Goal: Information Seeking & Learning: Learn about a topic

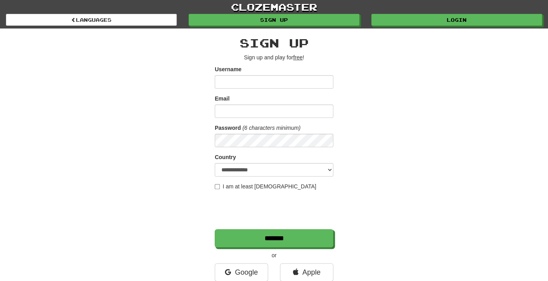
click at [475, 146] on div "**********" at bounding box center [274, 166] width 462 height 276
click at [251, 272] on link "Google" at bounding box center [241, 272] width 53 height 18
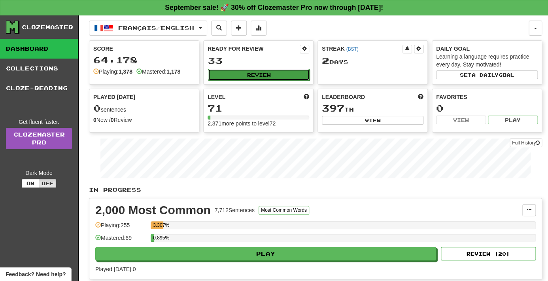
click at [245, 76] on button "Review" at bounding box center [259, 75] width 102 height 12
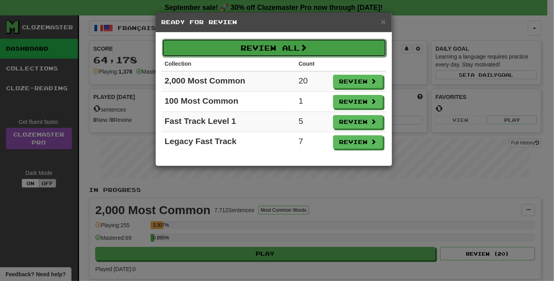
click at [333, 43] on button "Review All" at bounding box center [274, 48] width 224 height 18
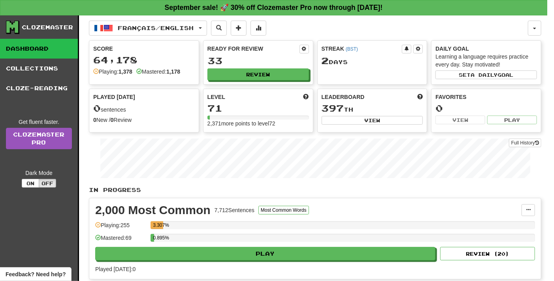
select select "**"
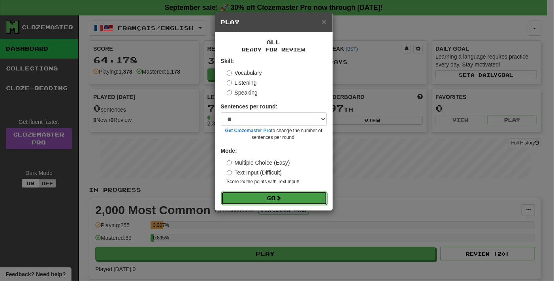
click at [289, 194] on button "Go" at bounding box center [274, 197] width 106 height 13
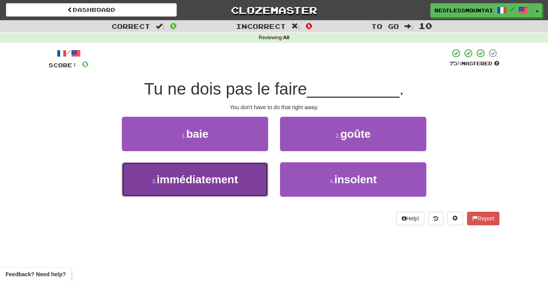
click at [247, 183] on button "3 . immédiatement" at bounding box center [195, 179] width 146 height 34
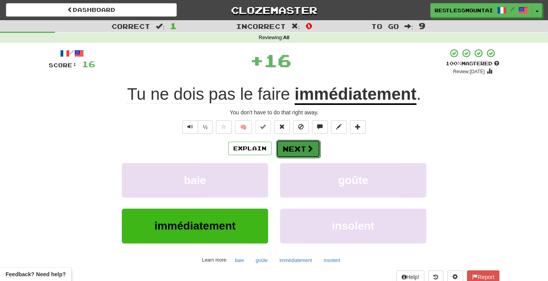
click at [308, 149] on span at bounding box center [309, 148] width 7 height 7
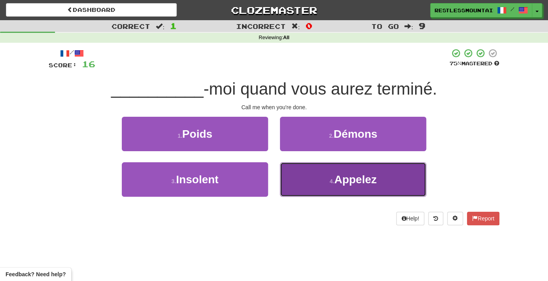
click at [314, 177] on button "4 . Appelez" at bounding box center [353, 179] width 146 height 34
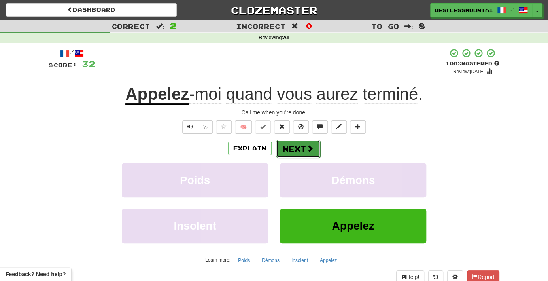
click at [306, 149] on span at bounding box center [309, 148] width 7 height 7
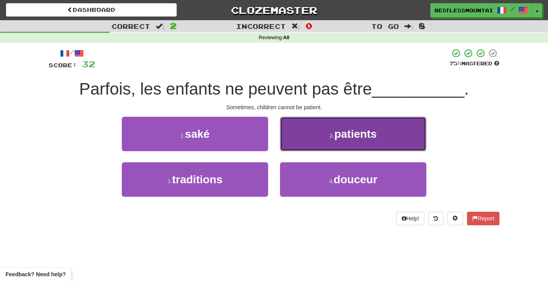
click at [322, 136] on button "2 . patients" at bounding box center [353, 134] width 146 height 34
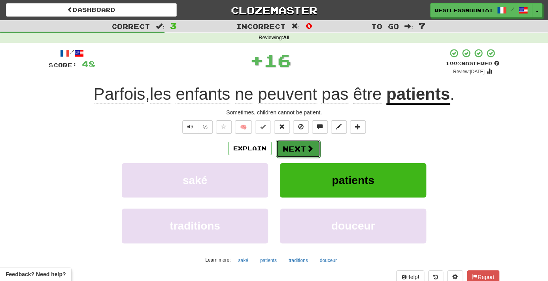
click at [284, 147] on button "Next" at bounding box center [298, 148] width 44 height 18
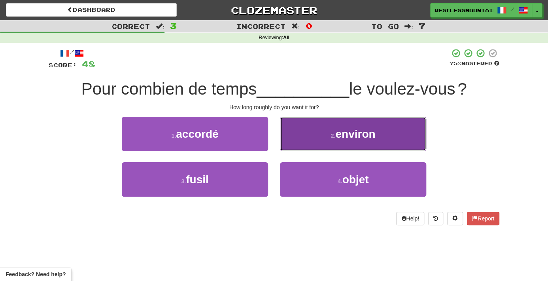
click at [350, 144] on button "2 . environ" at bounding box center [353, 134] width 146 height 34
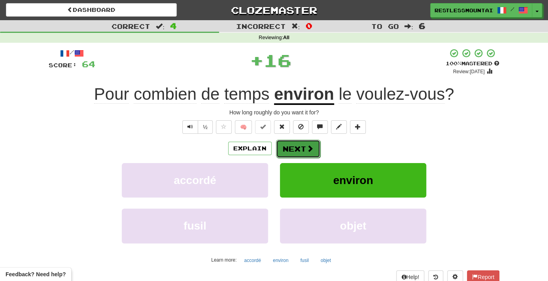
click at [306, 146] on span at bounding box center [309, 148] width 7 height 7
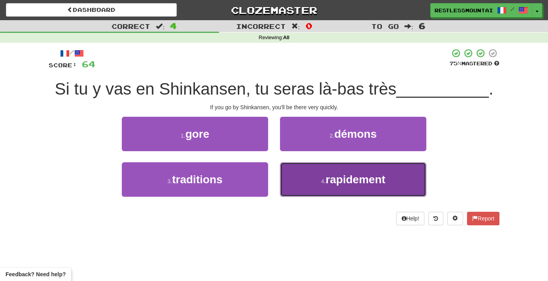
click at [320, 173] on button "4 . rapidement" at bounding box center [353, 179] width 146 height 34
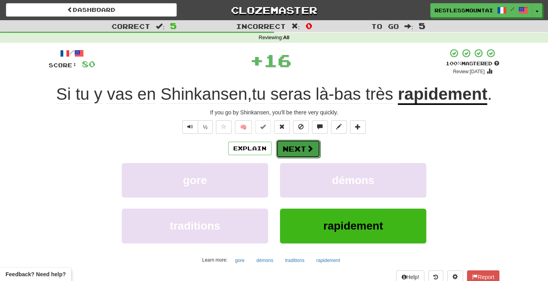
click at [303, 145] on button "Next" at bounding box center [298, 148] width 44 height 18
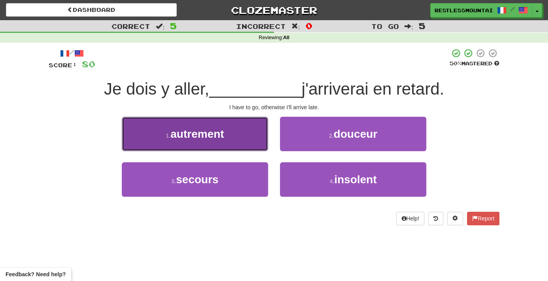
click at [221, 143] on button "1 . autrement" at bounding box center [195, 134] width 146 height 34
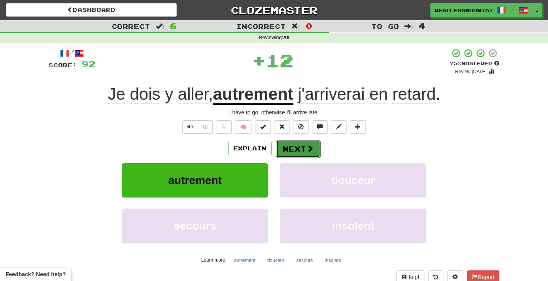
click at [294, 145] on button "Next" at bounding box center [298, 148] width 44 height 18
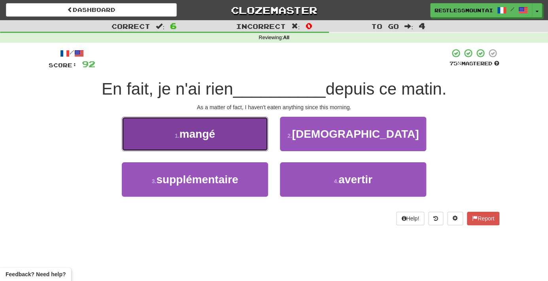
click at [252, 143] on button "1 . mangé" at bounding box center [195, 134] width 146 height 34
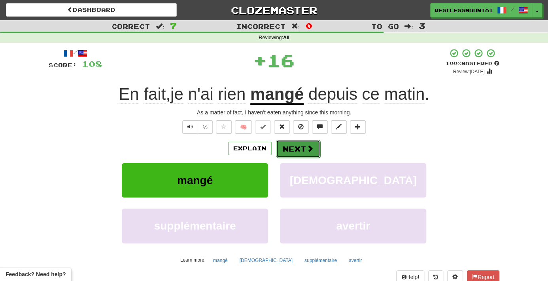
click at [285, 148] on button "Next" at bounding box center [298, 148] width 44 height 18
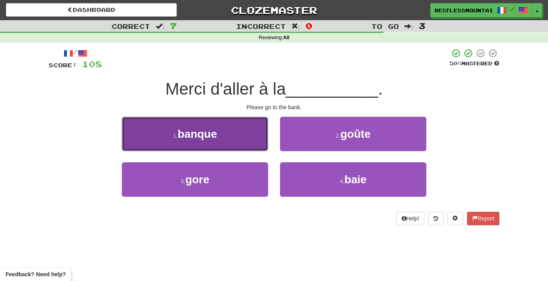
click at [245, 145] on button "1 . banque" at bounding box center [195, 134] width 146 height 34
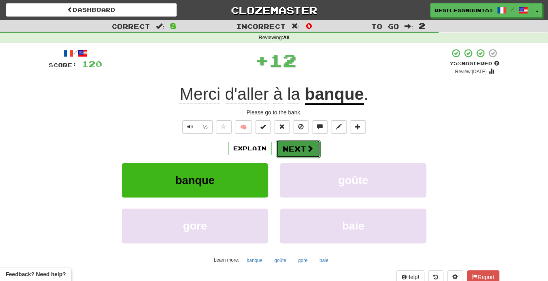
click at [285, 145] on button "Next" at bounding box center [298, 148] width 44 height 18
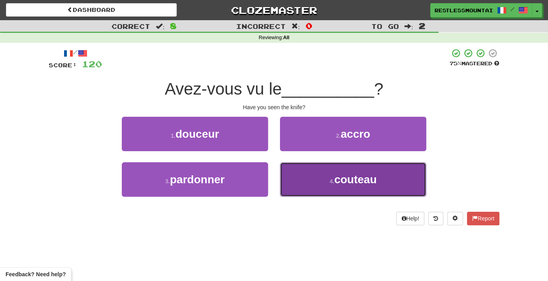
click at [306, 175] on button "4 . couteau" at bounding box center [353, 179] width 146 height 34
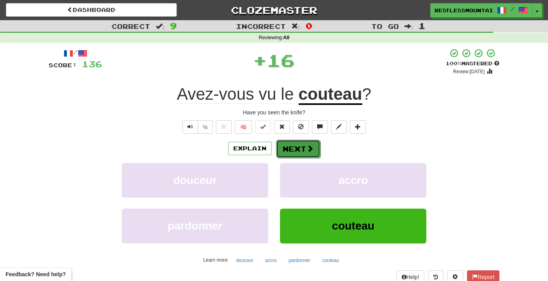
click at [297, 153] on button "Next" at bounding box center [298, 148] width 44 height 18
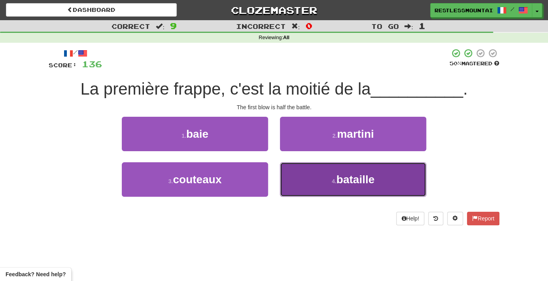
click at [324, 164] on button "4 . bataille" at bounding box center [353, 179] width 146 height 34
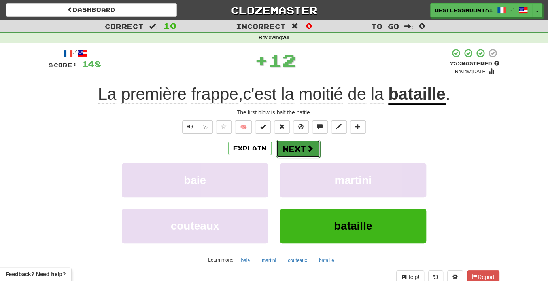
click at [305, 147] on button "Next" at bounding box center [298, 148] width 44 height 18
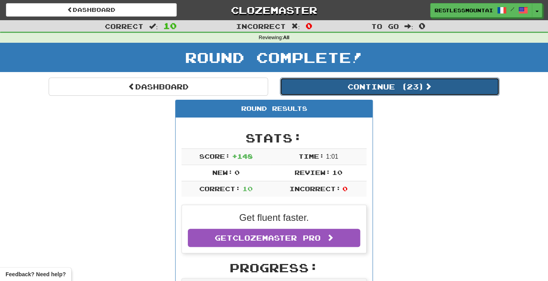
click at [325, 92] on button "Continue ( 23 )" at bounding box center [389, 86] width 219 height 18
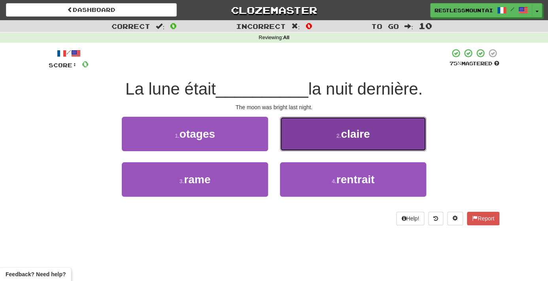
click at [310, 132] on button "2 . claire" at bounding box center [353, 134] width 146 height 34
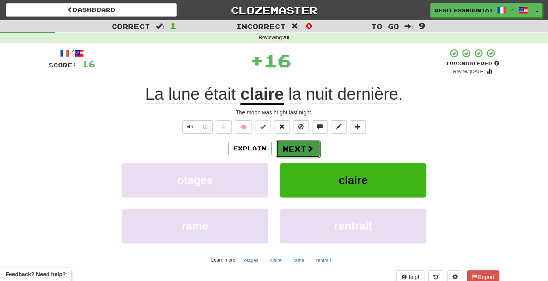
click at [303, 149] on button "Next" at bounding box center [298, 148] width 44 height 18
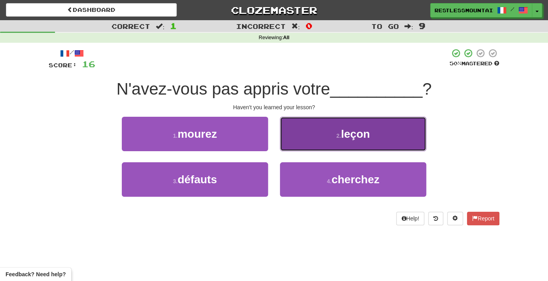
click at [303, 149] on button "2 . leçon" at bounding box center [353, 134] width 146 height 34
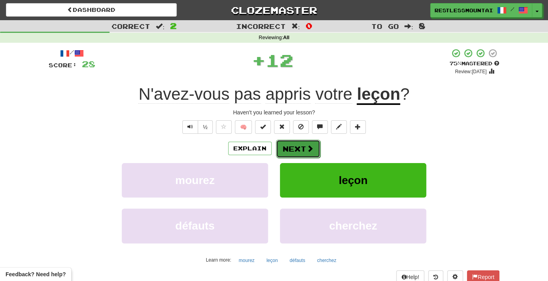
click at [304, 148] on button "Next" at bounding box center [298, 148] width 44 height 18
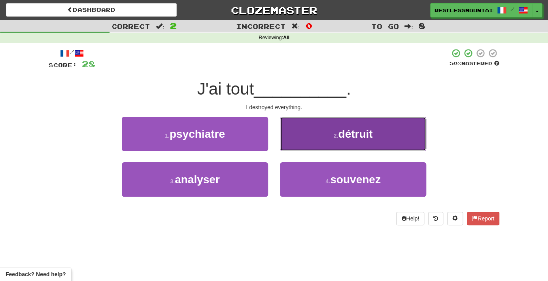
click at [329, 134] on button "2 . détruit" at bounding box center [353, 134] width 146 height 34
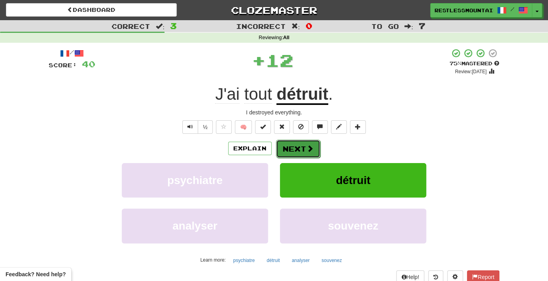
click at [301, 149] on button "Next" at bounding box center [298, 148] width 44 height 18
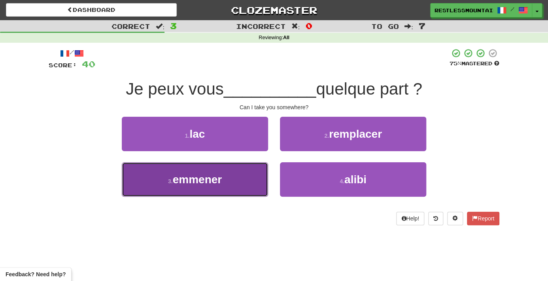
click at [237, 180] on button "3 . emmener" at bounding box center [195, 179] width 146 height 34
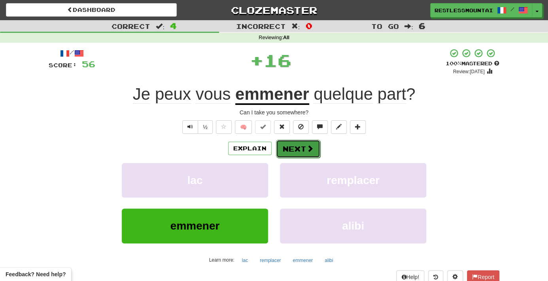
click at [276, 155] on button "Next" at bounding box center [298, 148] width 44 height 18
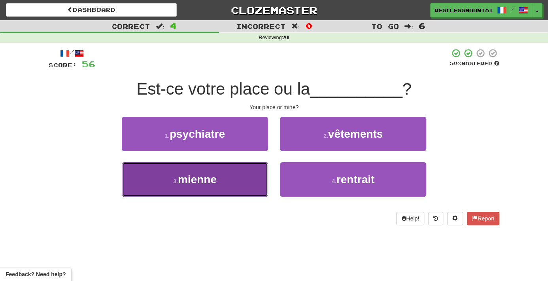
click at [210, 190] on button "3 . mienne" at bounding box center [195, 179] width 146 height 34
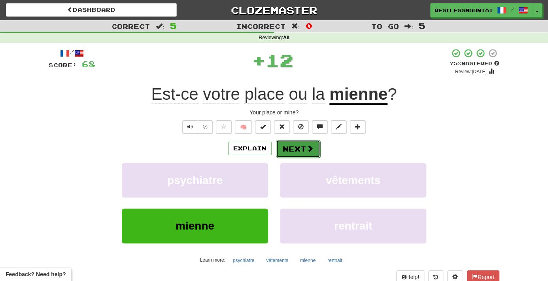
click at [311, 151] on span at bounding box center [309, 148] width 7 height 7
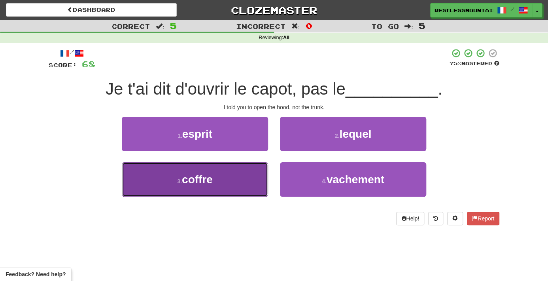
click at [235, 177] on button "3 . coffre" at bounding box center [195, 179] width 146 height 34
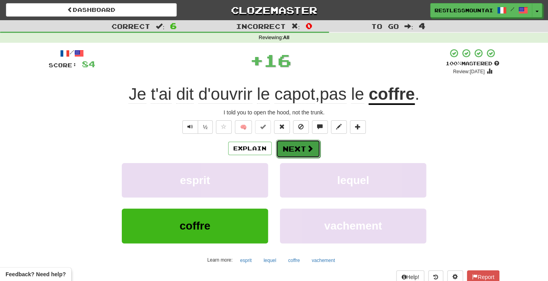
click at [296, 150] on button "Next" at bounding box center [298, 148] width 44 height 18
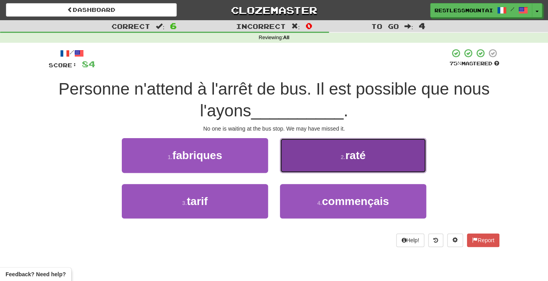
click at [312, 163] on button "2 . raté" at bounding box center [353, 155] width 146 height 34
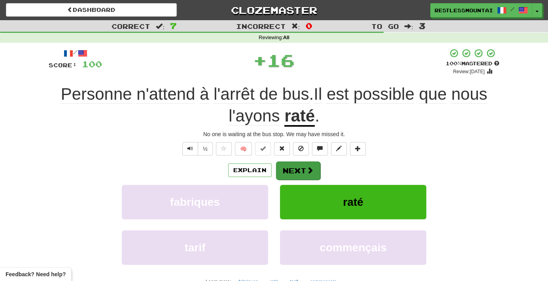
drag, startPoint x: 274, startPoint y: 170, endPoint x: 289, endPoint y: 167, distance: 15.3
click at [278, 169] on div "Explain Next" at bounding box center [274, 170] width 450 height 18
click at [291, 166] on button "Next" at bounding box center [298, 170] width 44 height 18
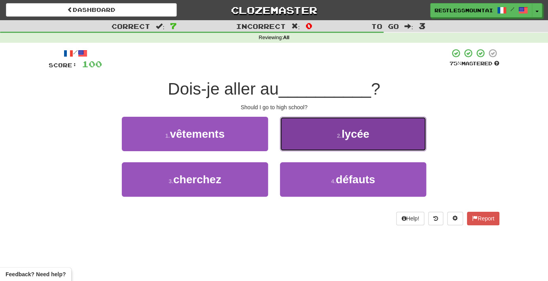
click at [309, 147] on button "2 . lycée" at bounding box center [353, 134] width 146 height 34
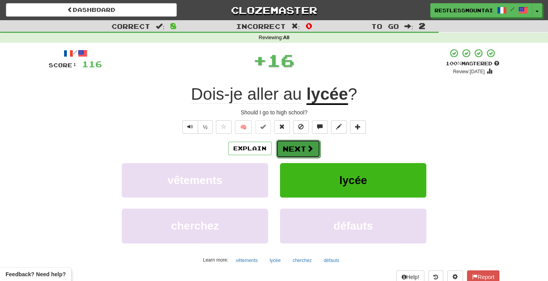
click at [309, 147] on span at bounding box center [309, 148] width 7 height 7
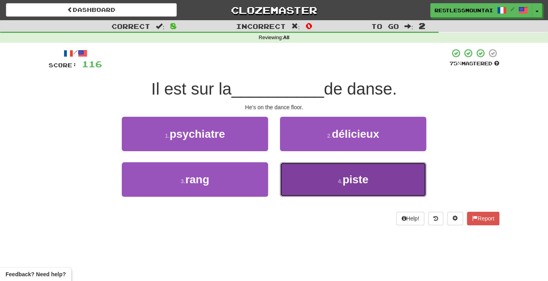
click at [356, 180] on span "piste" at bounding box center [355, 179] width 26 height 12
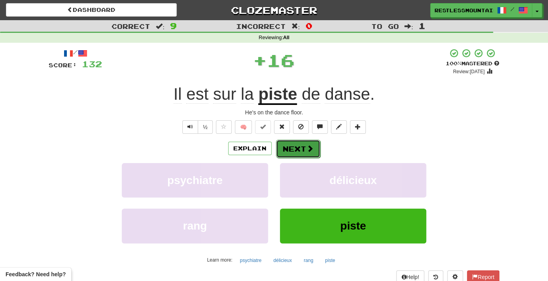
click at [306, 145] on span at bounding box center [309, 148] width 7 height 7
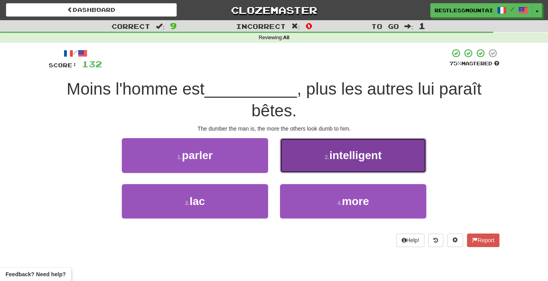
click at [297, 148] on button "2 . intelligent" at bounding box center [353, 155] width 146 height 34
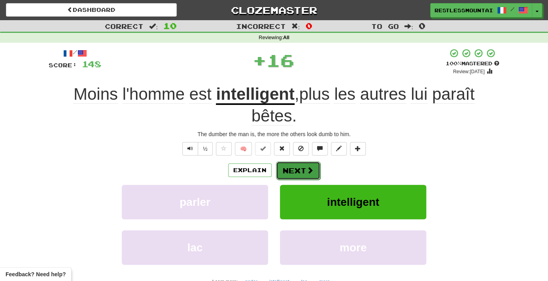
click at [299, 173] on button "Next" at bounding box center [298, 170] width 44 height 18
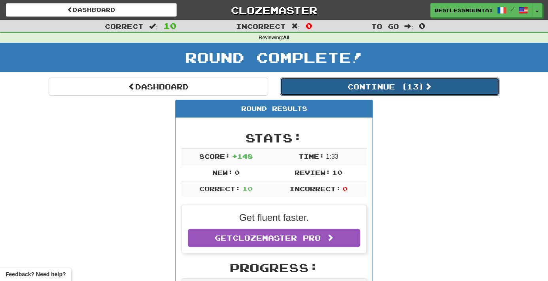
click at [364, 87] on button "Continue ( 13 )" at bounding box center [389, 86] width 219 height 18
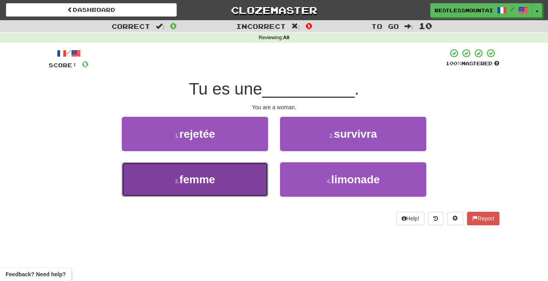
click at [255, 176] on button "3 . femme" at bounding box center [195, 179] width 146 height 34
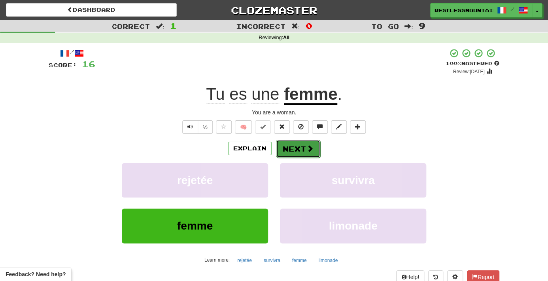
click at [303, 150] on button "Next" at bounding box center [298, 148] width 44 height 18
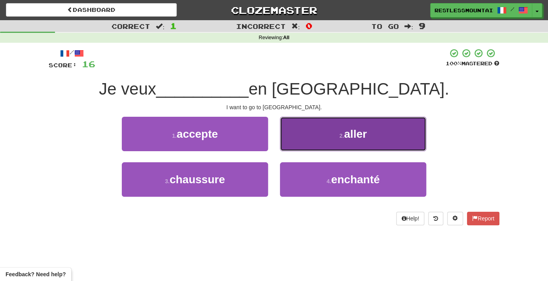
click at [357, 138] on span "aller" at bounding box center [355, 134] width 23 height 12
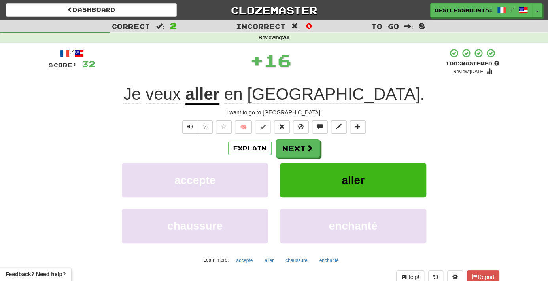
click at [319, 147] on div "Explain Next" at bounding box center [274, 148] width 450 height 18
click at [294, 147] on button "Next" at bounding box center [298, 148] width 44 height 18
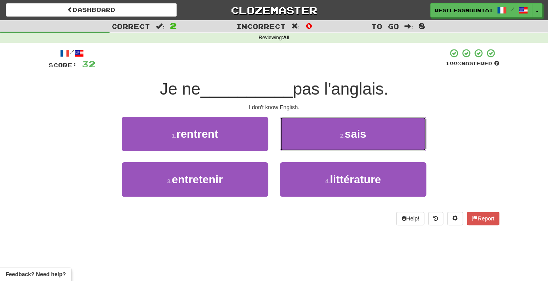
drag, startPoint x: 326, startPoint y: 138, endPoint x: 239, endPoint y: 112, distance: 90.6
click at [326, 138] on button "2 . sais" at bounding box center [353, 134] width 146 height 34
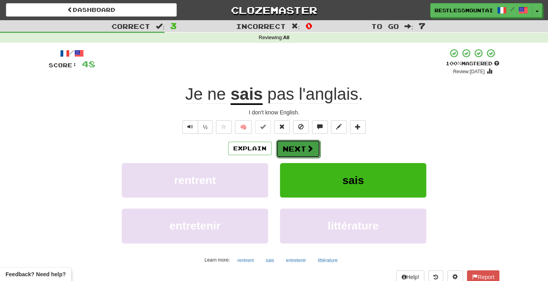
click at [303, 147] on button "Next" at bounding box center [298, 148] width 44 height 18
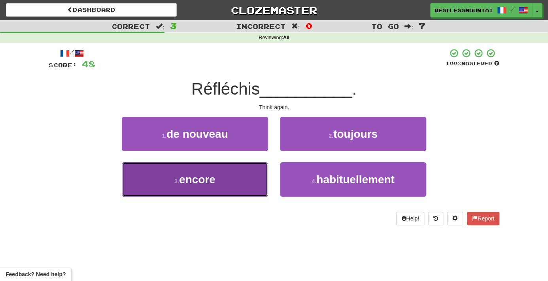
click at [243, 179] on button "3 . encore" at bounding box center [195, 179] width 146 height 34
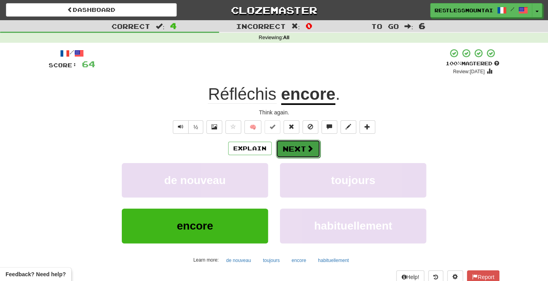
click at [309, 146] on span at bounding box center [309, 148] width 7 height 7
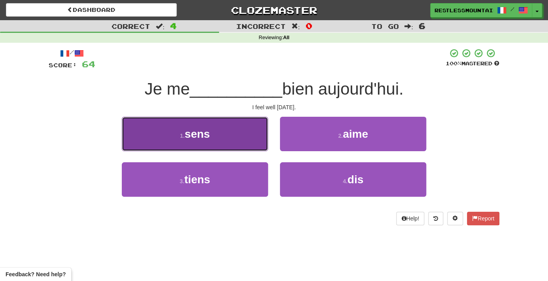
click at [256, 141] on button "1 . sens" at bounding box center [195, 134] width 146 height 34
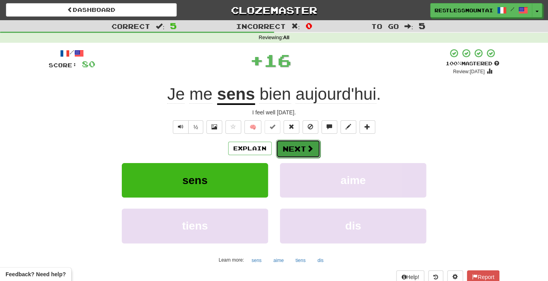
click at [296, 149] on button "Next" at bounding box center [298, 148] width 44 height 18
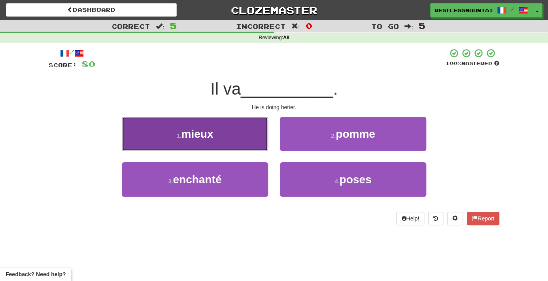
click at [244, 141] on button "1 . mieux" at bounding box center [195, 134] width 146 height 34
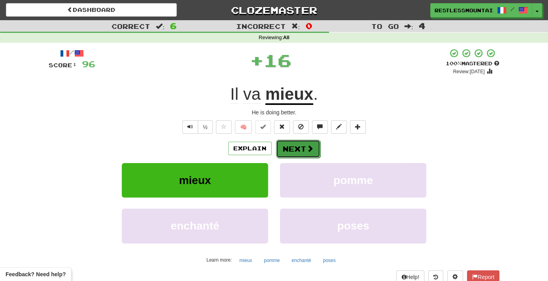
click at [282, 142] on button "Next" at bounding box center [298, 148] width 44 height 18
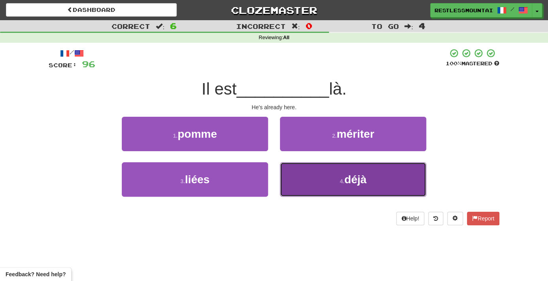
click at [318, 179] on button "4 . déjà" at bounding box center [353, 179] width 146 height 34
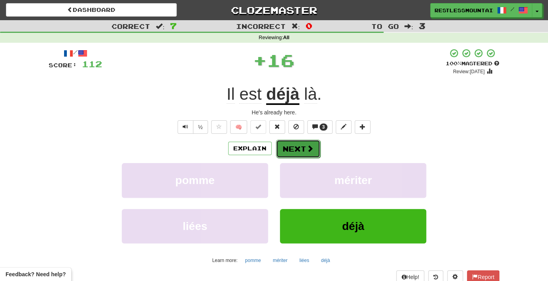
click at [305, 149] on button "Next" at bounding box center [298, 148] width 44 height 18
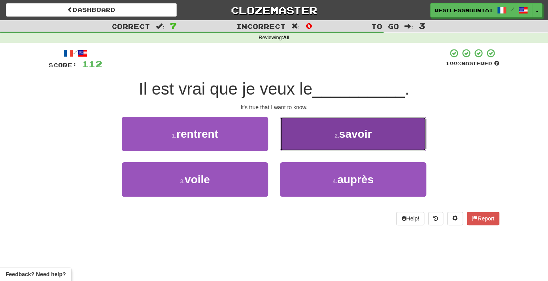
click at [332, 123] on button "2 . savoir" at bounding box center [353, 134] width 146 height 34
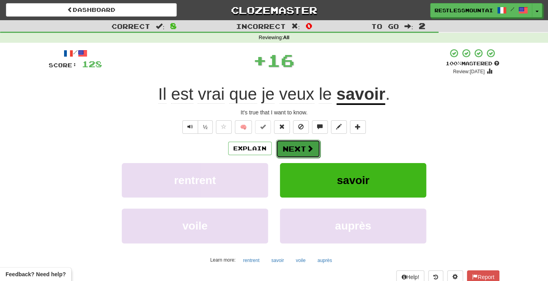
click at [310, 151] on span at bounding box center [309, 148] width 7 height 7
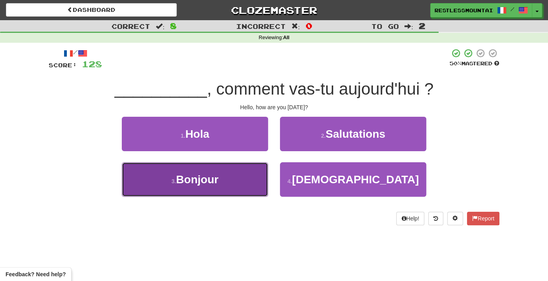
click at [238, 185] on button "3 . Bonjour" at bounding box center [195, 179] width 146 height 34
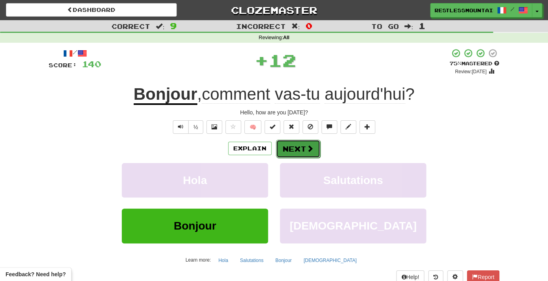
click at [290, 150] on button "Next" at bounding box center [298, 148] width 44 height 18
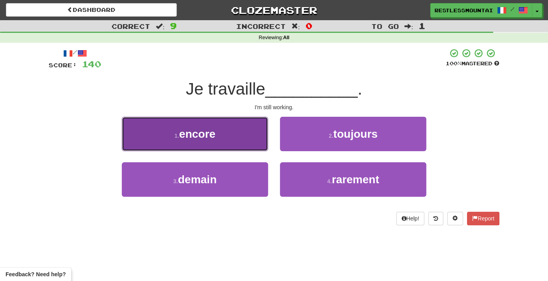
click at [239, 144] on button "1 . encore" at bounding box center [195, 134] width 146 height 34
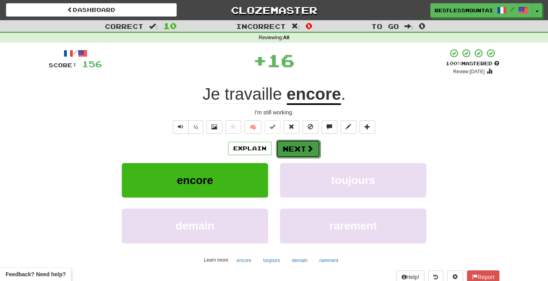
click at [307, 147] on span at bounding box center [309, 148] width 7 height 7
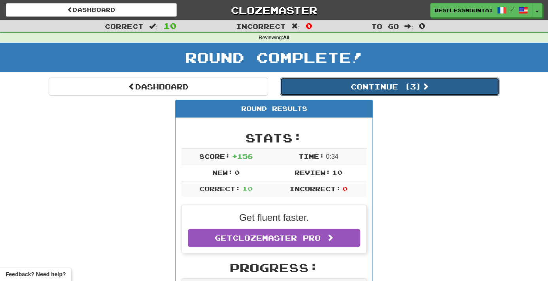
click at [341, 84] on button "Continue ( 3 )" at bounding box center [389, 86] width 219 height 18
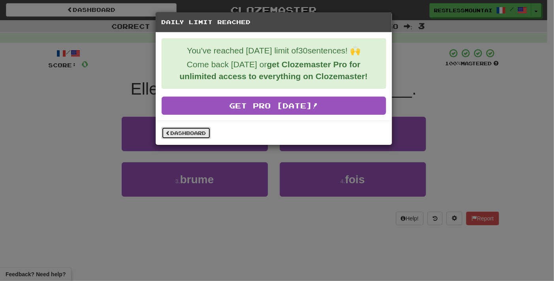
click at [206, 129] on link "Dashboard" at bounding box center [186, 133] width 49 height 12
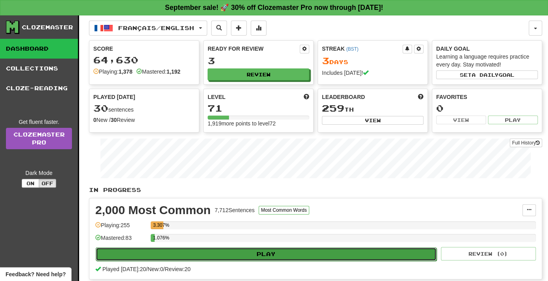
click at [272, 254] on button "Play" at bounding box center [266, 253] width 341 height 13
select select "**"
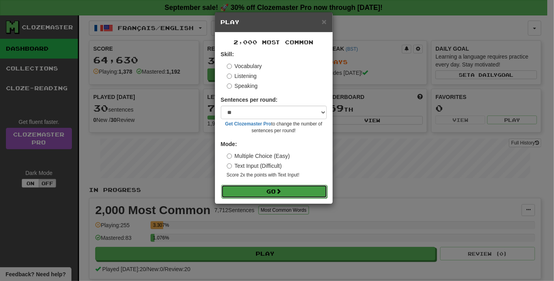
click at [269, 194] on button "Go" at bounding box center [274, 191] width 106 height 13
